Goal: Navigation & Orientation: Find specific page/section

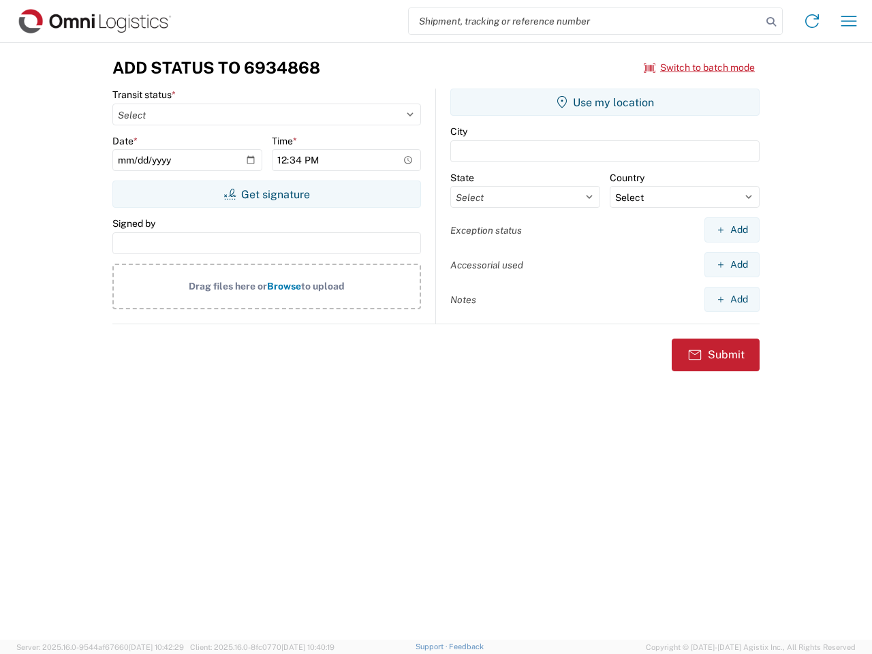
click at [585, 21] on input "search" at bounding box center [585, 21] width 353 height 26
click at [771, 22] on icon at bounding box center [771, 21] width 19 height 19
click at [812, 21] on icon at bounding box center [812, 21] width 22 height 22
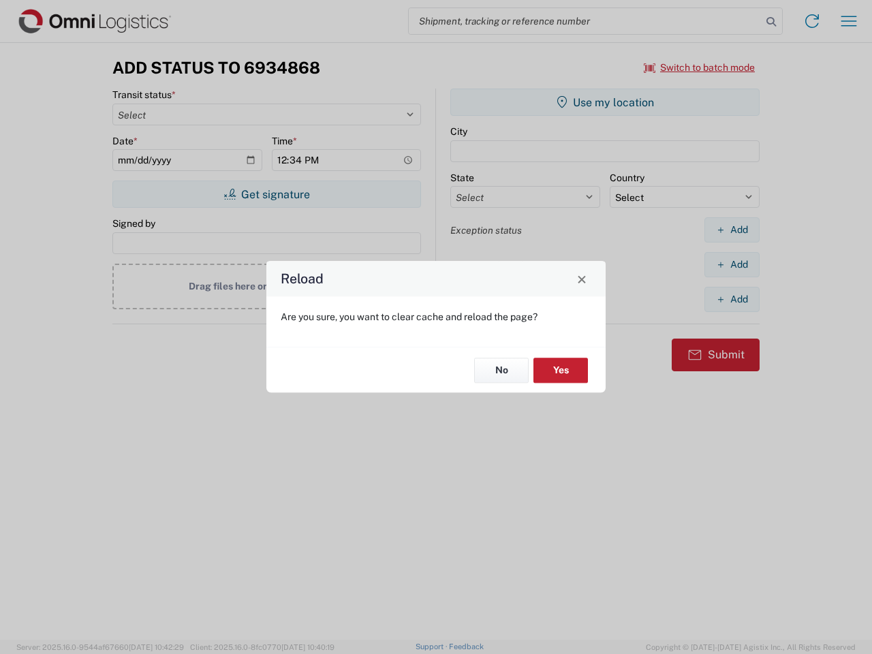
click at [849, 21] on div "Reload Are you sure, you want to clear cache and reload the page? No Yes" at bounding box center [436, 327] width 872 height 654
click at [700, 67] on div "Reload Are you sure, you want to clear cache and reload the page? No Yes" at bounding box center [436, 327] width 872 height 654
click at [266, 194] on div "Reload Are you sure, you want to clear cache and reload the page? No Yes" at bounding box center [436, 327] width 872 height 654
click at [605, 102] on div "Reload Are you sure, you want to clear cache and reload the page? No Yes" at bounding box center [436, 327] width 872 height 654
click at [732, 230] on div "Reload Are you sure, you want to clear cache and reload the page? No Yes" at bounding box center [436, 327] width 872 height 654
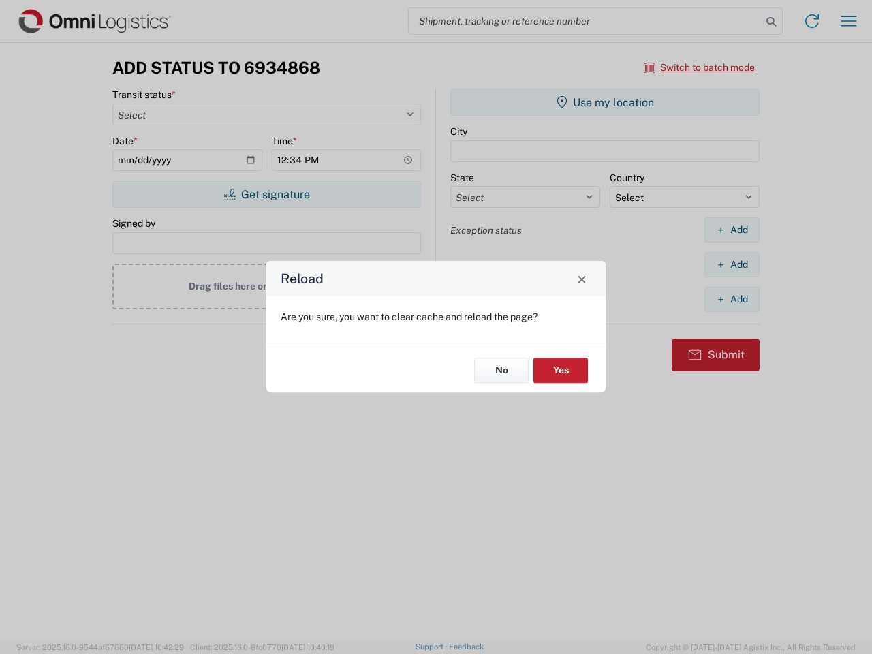
click at [732, 264] on div "Reload Are you sure, you want to clear cache and reload the page? No Yes" at bounding box center [436, 327] width 872 height 654
click at [732, 299] on div "Reload Are you sure, you want to clear cache and reload the page? No Yes" at bounding box center [436, 327] width 872 height 654
